Goal: Task Accomplishment & Management: Manage account settings

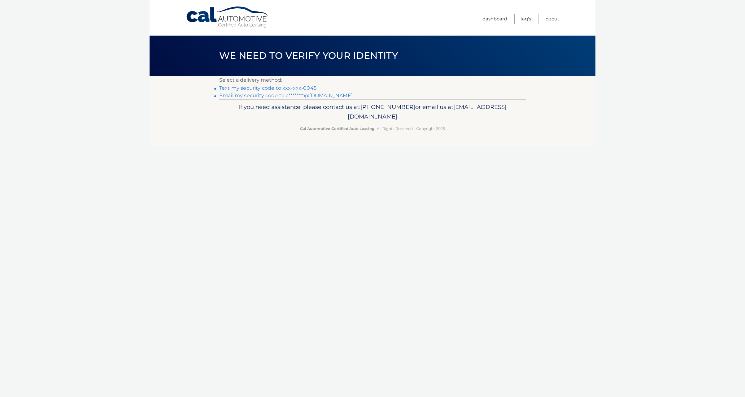
click at [297, 87] on link "Text my security code to xxx-xxx-0045" at bounding box center [267, 88] width 97 height 6
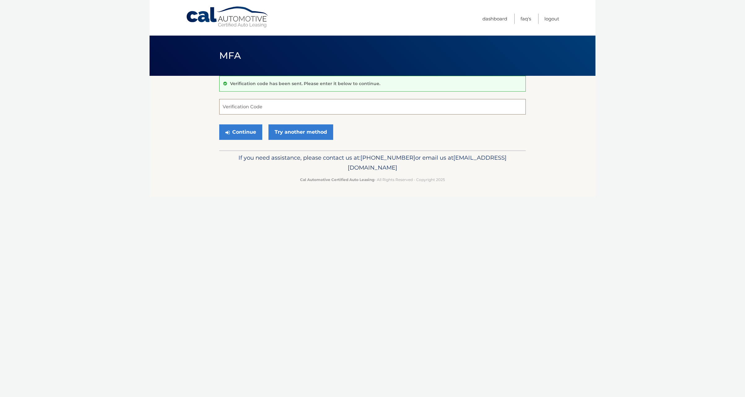
click at [278, 106] on input "Verification Code" at bounding box center [372, 106] width 307 height 15
type input "545262"
click at [219, 125] on button "Continue" at bounding box center [240, 132] width 43 height 15
